Goal: Task Accomplishment & Management: Complete application form

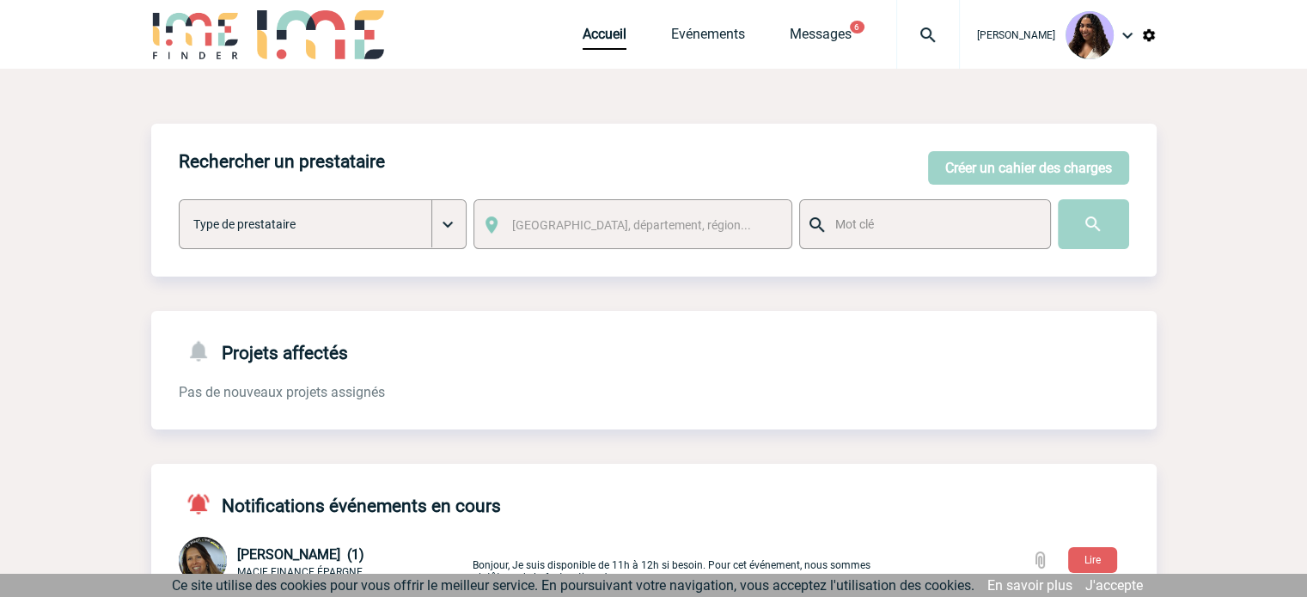
click at [897, 37] on img at bounding box center [928, 35] width 62 height 21
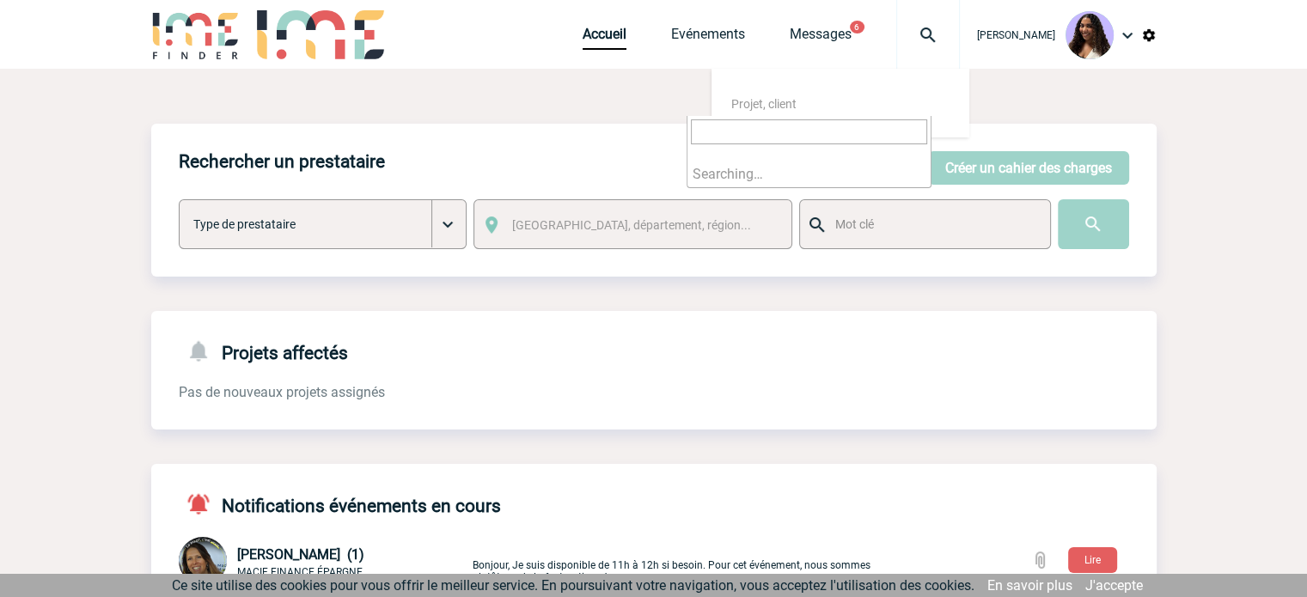
type input "2000425224"
click at [738, 131] on input "2000425224" at bounding box center [809, 131] width 236 height 25
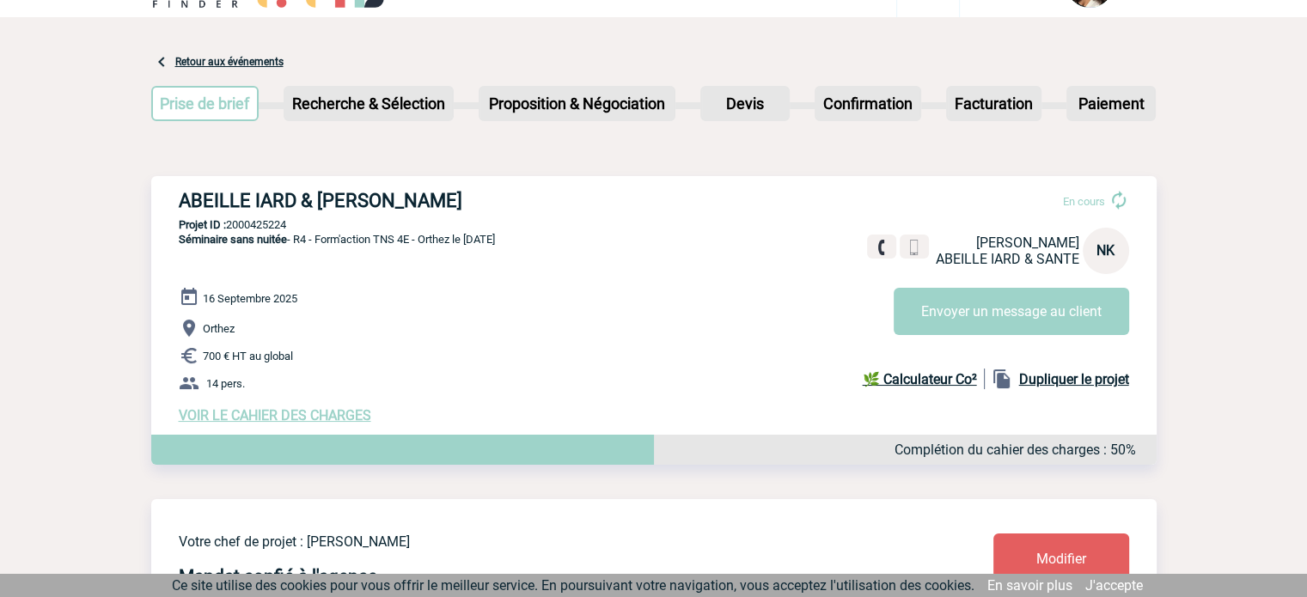
scroll to position [57, 0]
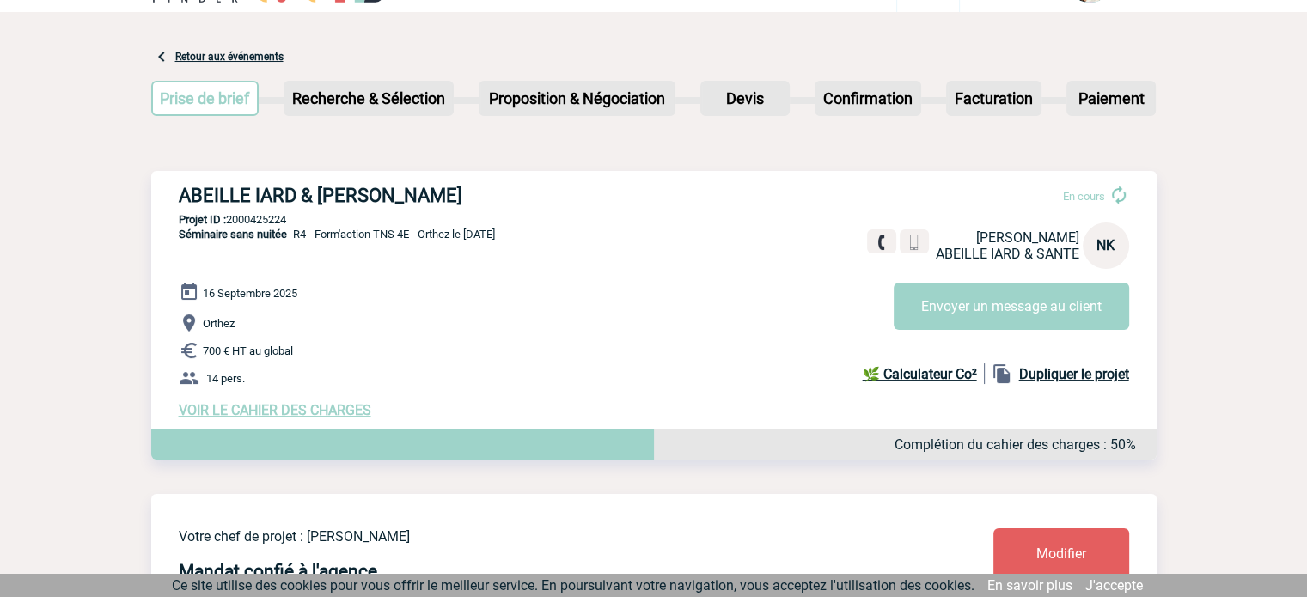
click at [261, 418] on span "VOIR LE CAHIER DES CHARGES" at bounding box center [275, 410] width 192 height 16
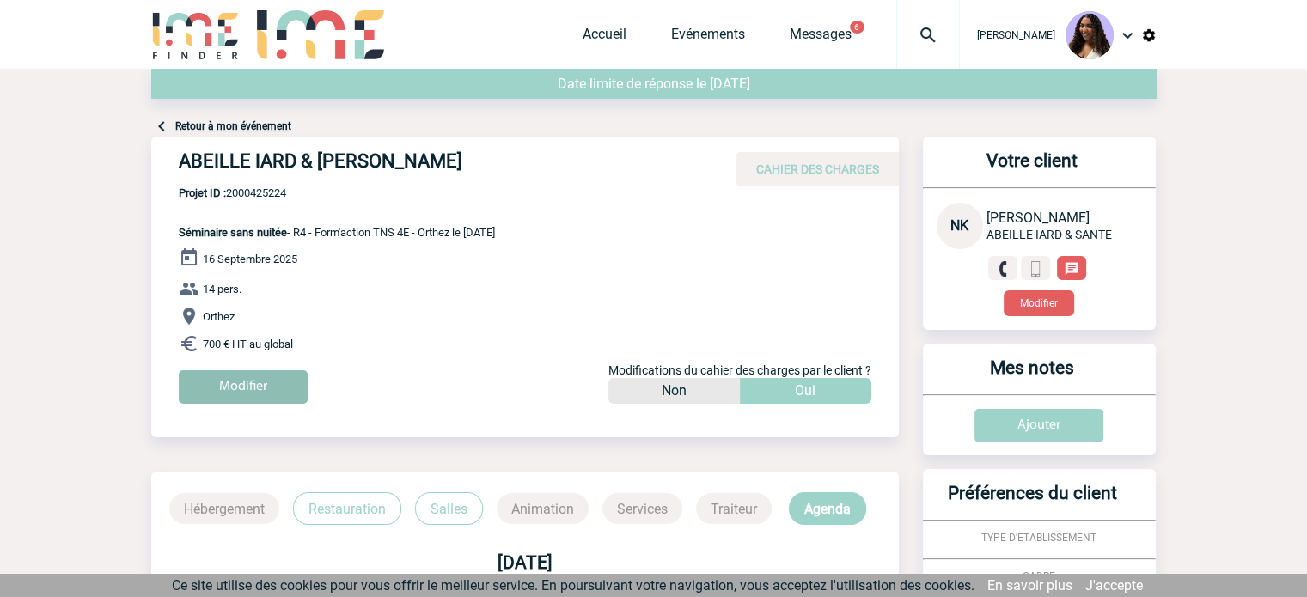
click at [254, 390] on input "Modifier" at bounding box center [243, 387] width 129 height 34
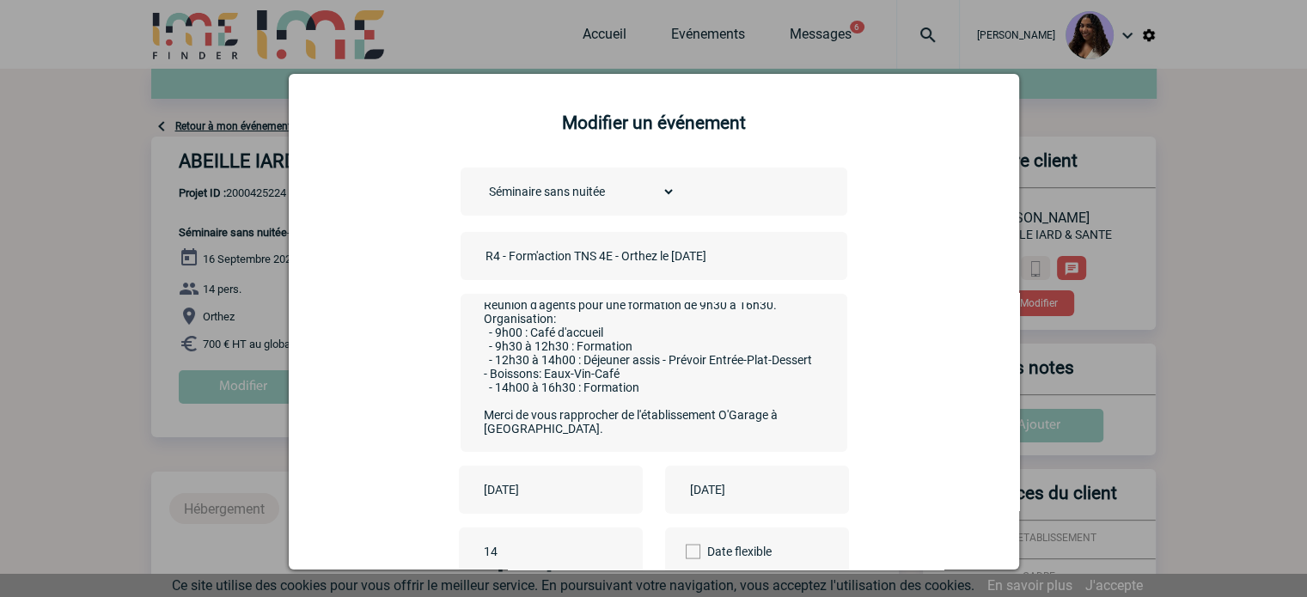
scroll to position [15, 0]
click at [529, 501] on input "2025-09-16" at bounding box center [538, 490] width 119 height 22
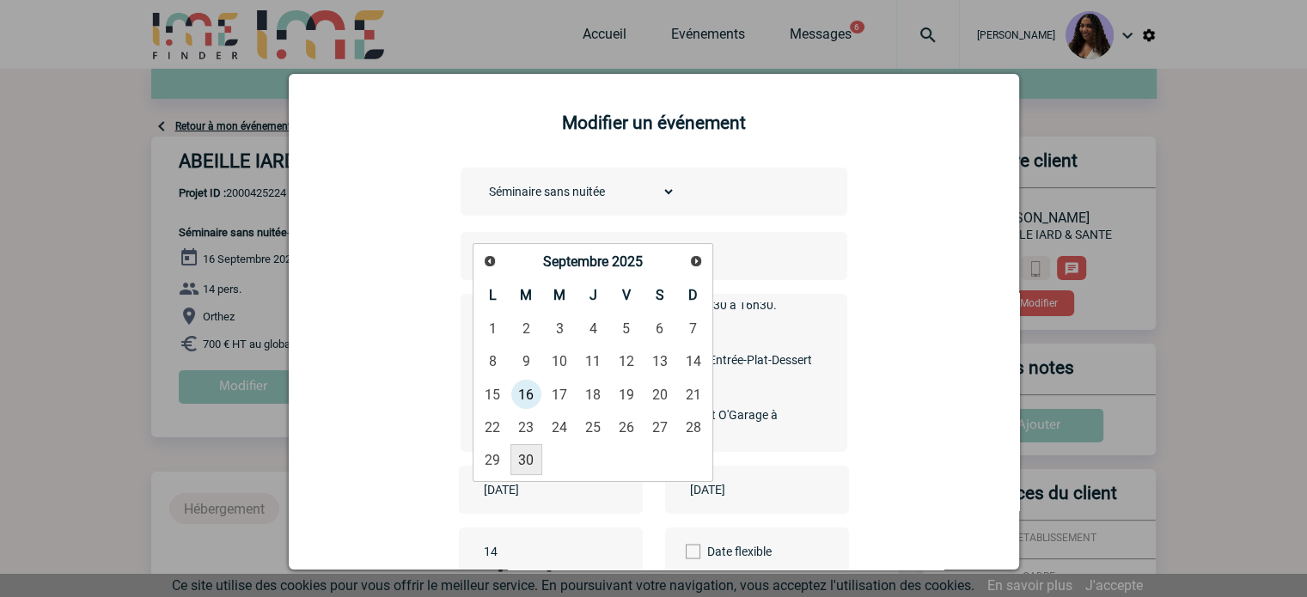
click at [535, 444] on link "30" at bounding box center [526, 459] width 32 height 31
type input "2025-09-30"
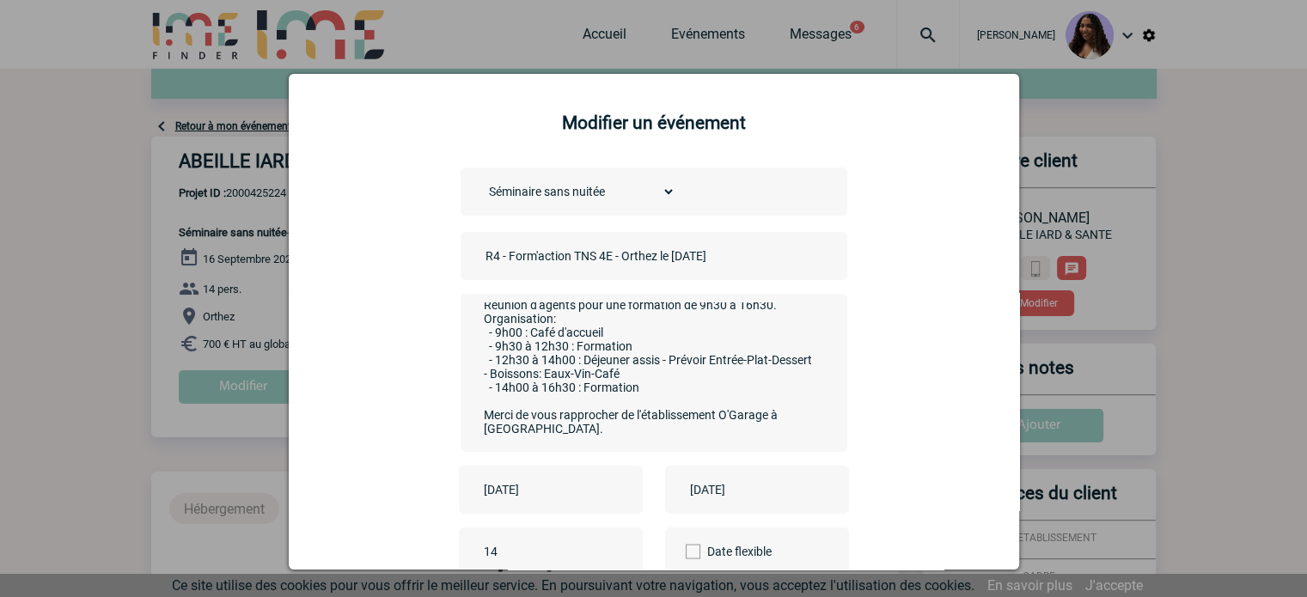
click at [760, 496] on input "2025-09-16" at bounding box center [745, 490] width 119 height 22
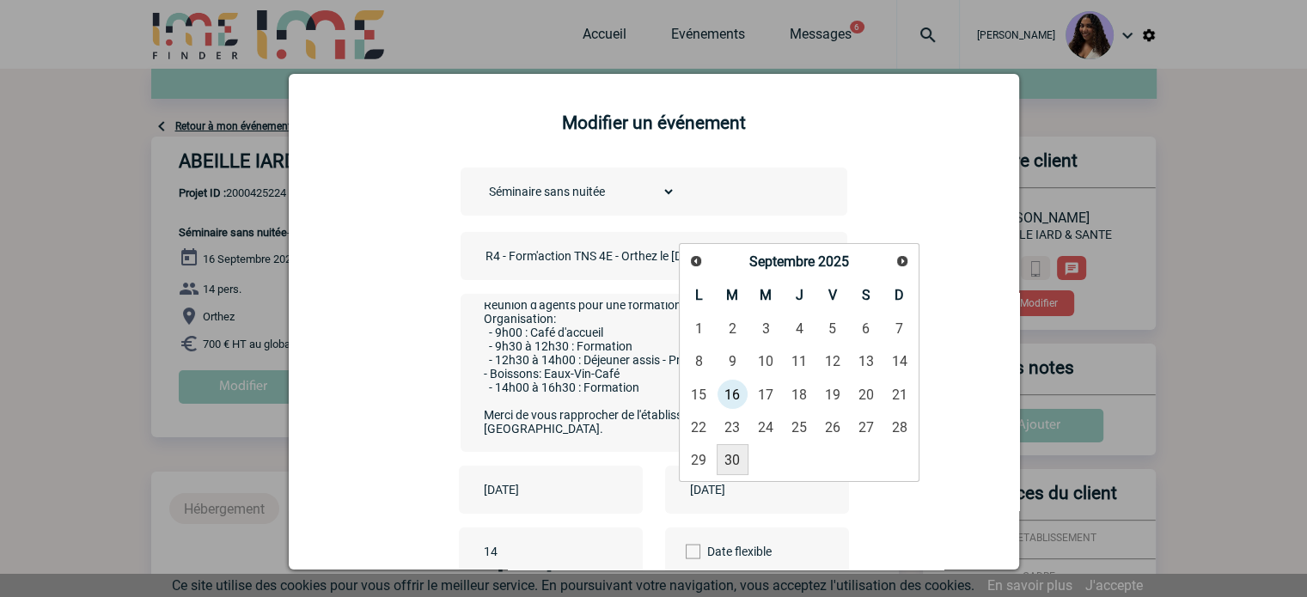
click at [729, 458] on link "30" at bounding box center [733, 459] width 32 height 31
type input "2025-09-30"
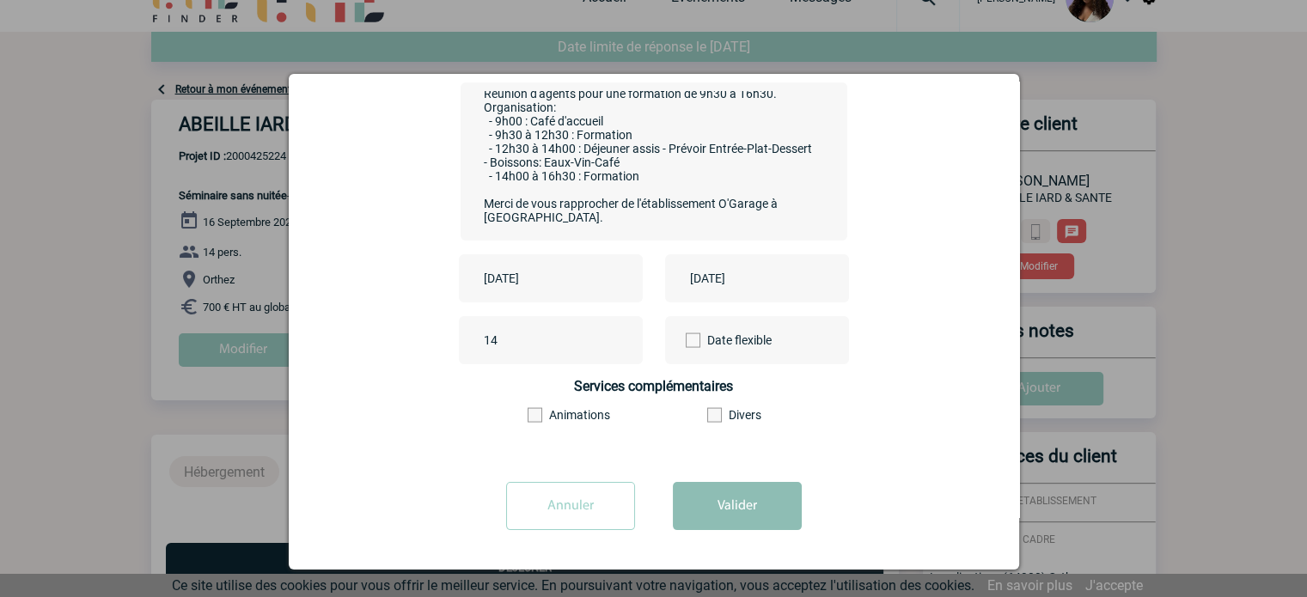
scroll to position [86, 0]
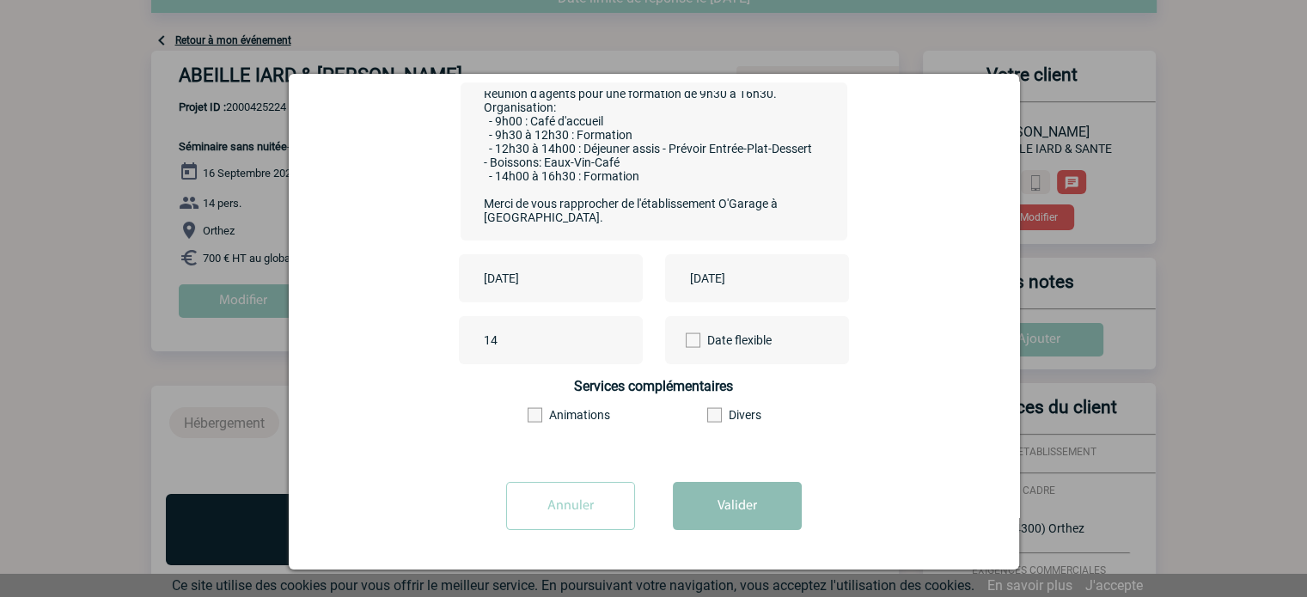
click at [725, 503] on button "Valider" at bounding box center [737, 506] width 129 height 48
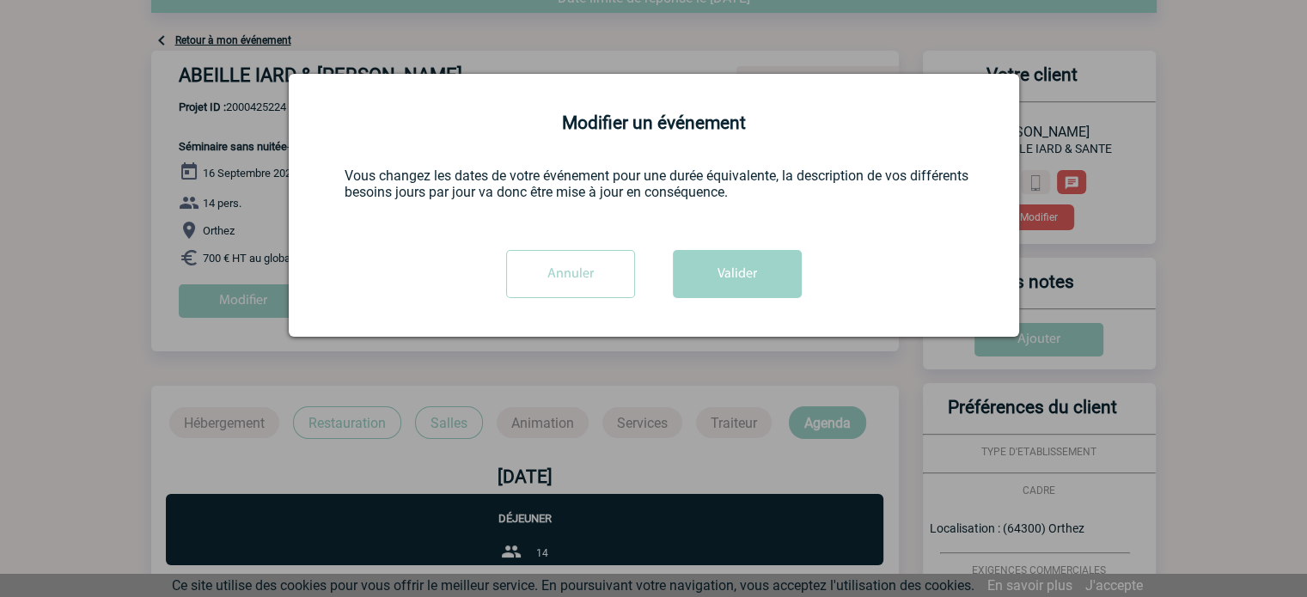
scroll to position [0, 0]
click at [749, 303] on div "Annuler Valider" at bounding box center [653, 280] width 687 height 61
click at [747, 285] on button "Valider" at bounding box center [737, 274] width 129 height 48
click at [742, 273] on button "Valider" at bounding box center [737, 274] width 129 height 48
